Goal: Information Seeking & Learning: Find specific fact

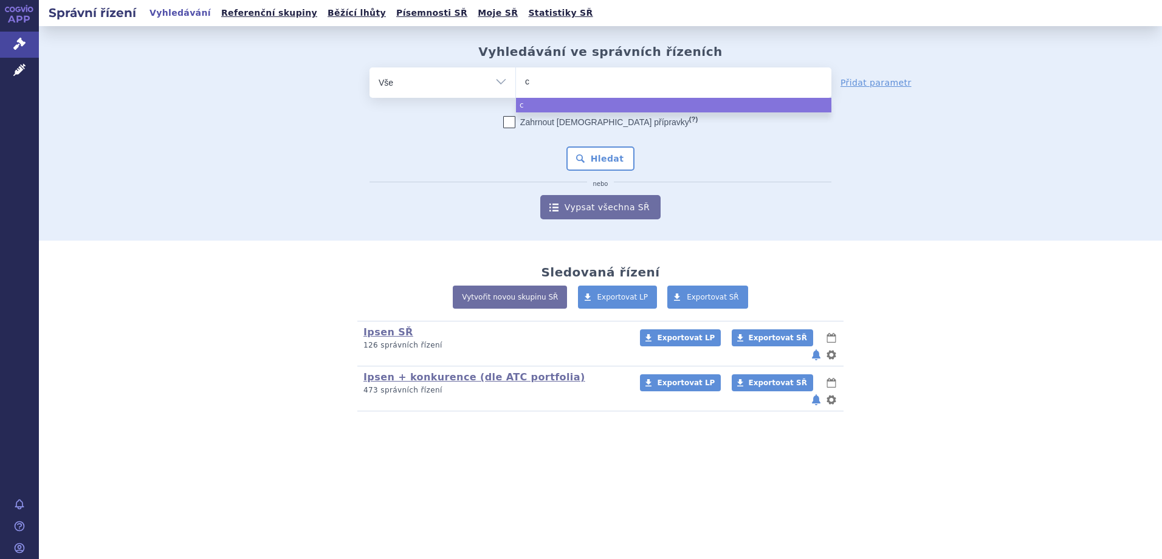
type input "cb"
type input "cboe"
type input "cboem"
type input "cboe"
type input "cbo"
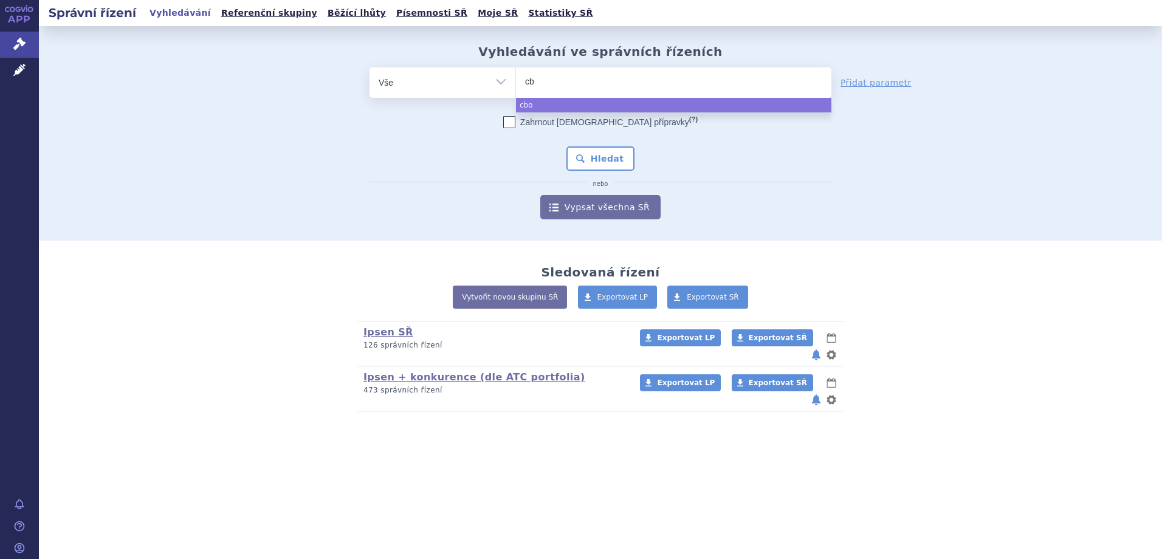
type input "c"
type input "ca"
type input "cabo"
type input "cabomet"
type input "cabomety"
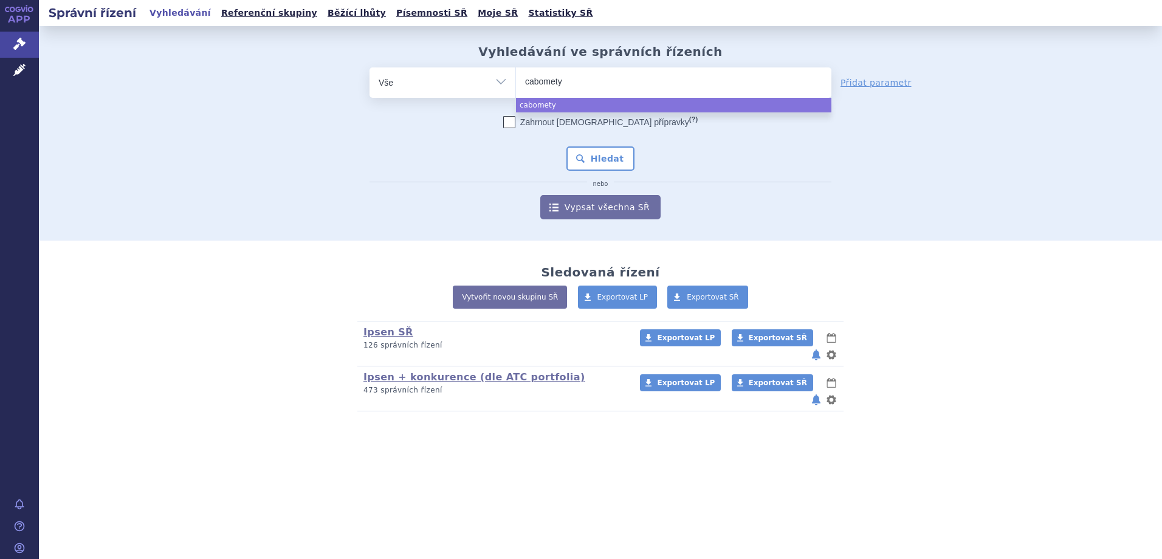
type input "[MEDICAL_DATA]"
select select "[MEDICAL_DATA]"
click at [616, 157] on button "Hledat" at bounding box center [600, 158] width 69 height 24
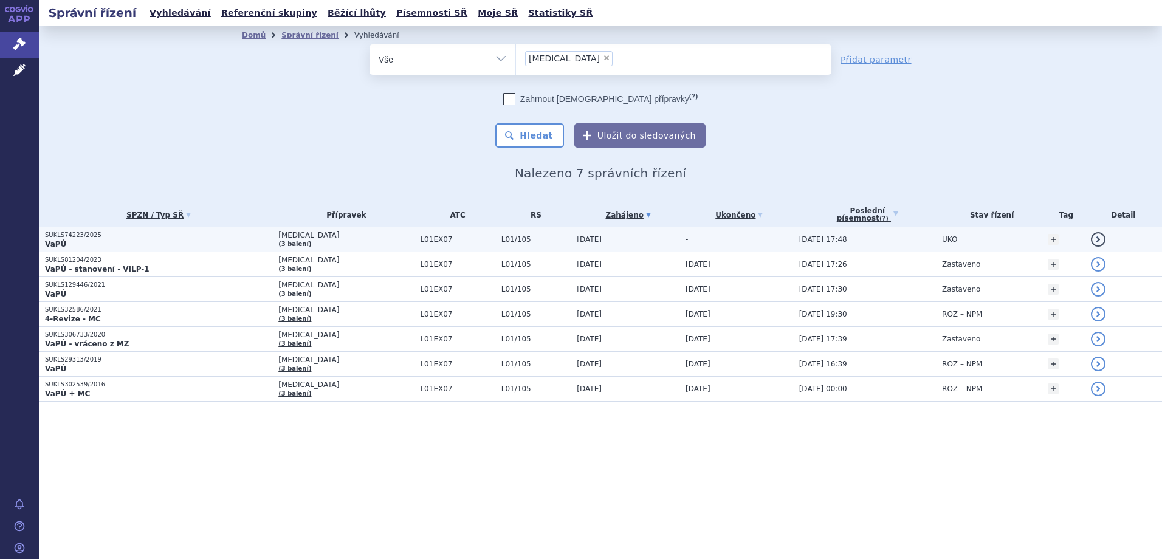
click at [176, 236] on p "SUKLS74223/2025" at bounding box center [158, 235] width 227 height 9
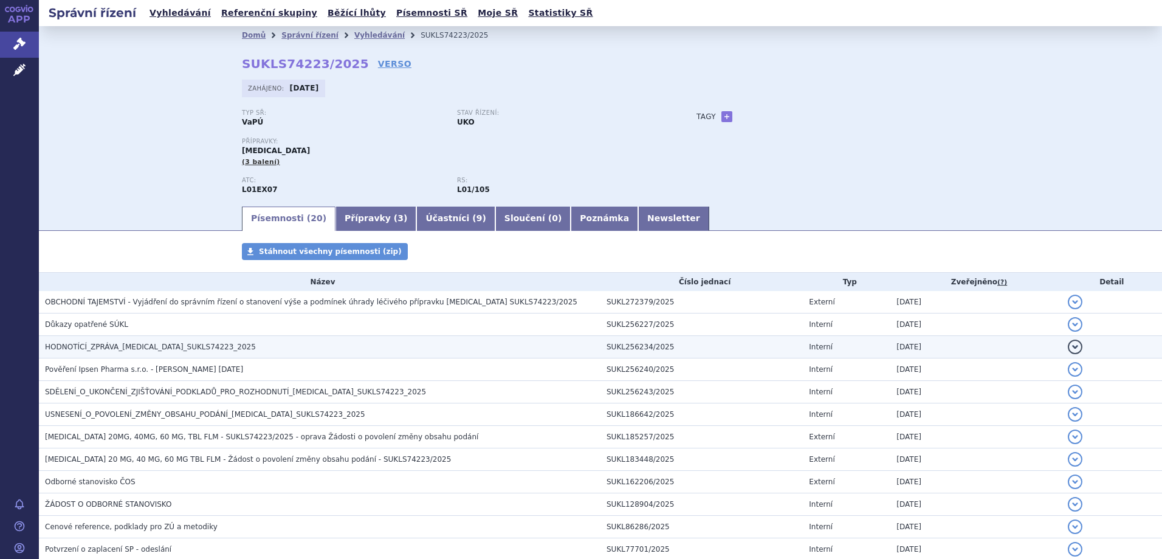
click at [237, 349] on h3 "HODNOTÍCÍ_ZPRÁVA_CABOMETYX_SUKLS74223_2025" at bounding box center [322, 347] width 555 height 12
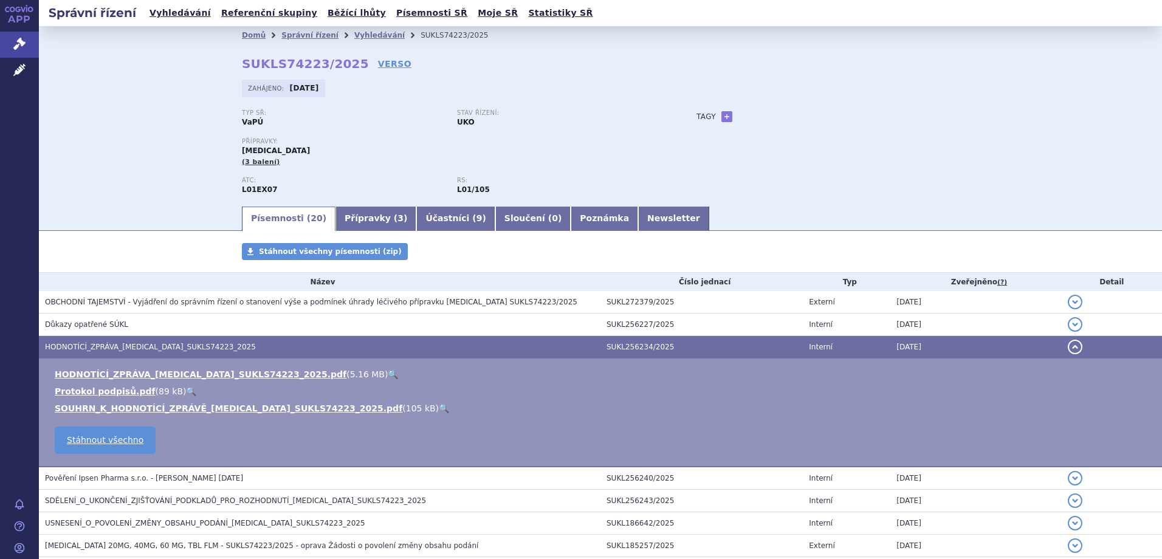
click at [388, 372] on link "🔍" at bounding box center [393, 374] width 10 height 10
